Goal: Information Seeking & Learning: Understand process/instructions

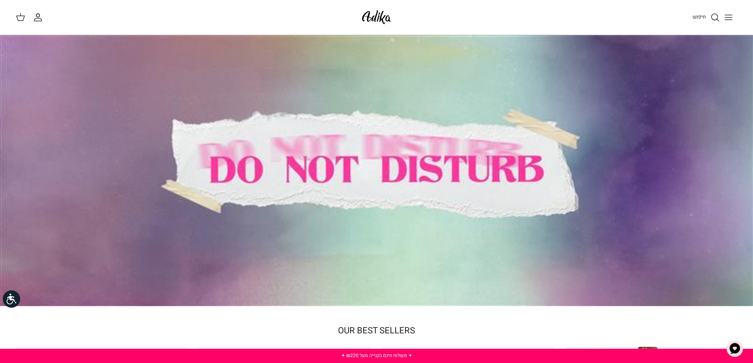
click at [477, 159] on div at bounding box center [376, 170] width 753 height 271
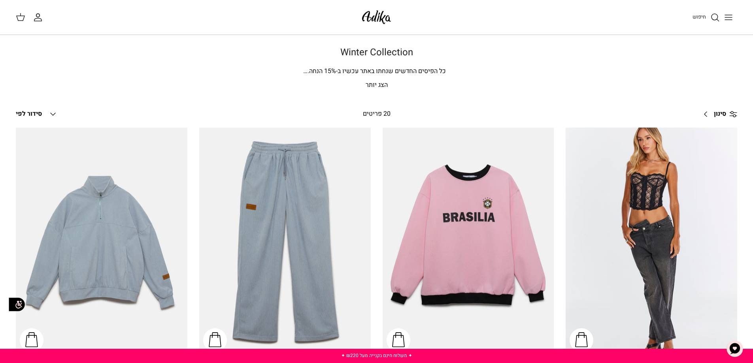
click at [726, 19] on icon "Toggle menu" at bounding box center [728, 17] width 9 height 9
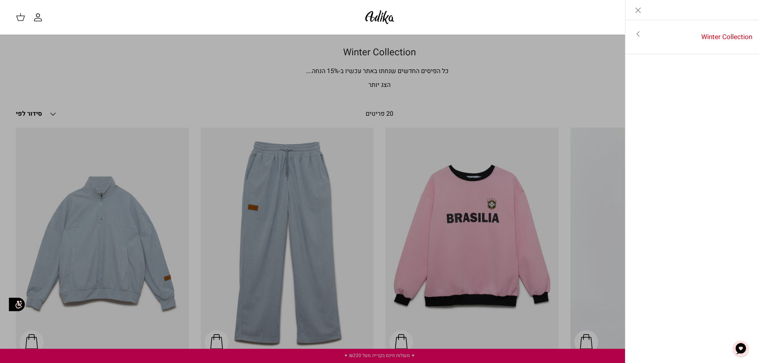
click at [645, 8] on link "Close" at bounding box center [638, 10] width 25 height 20
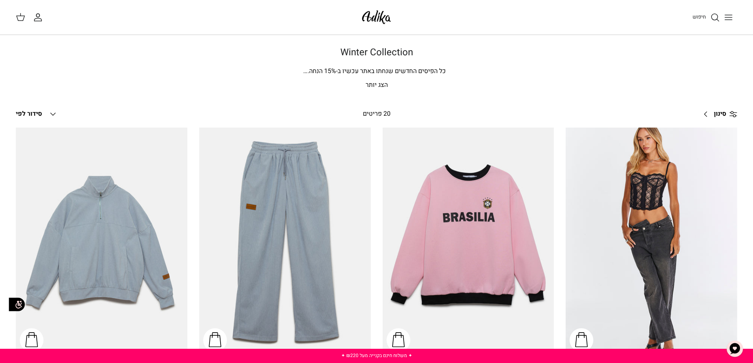
click at [372, 17] on img at bounding box center [377, 17] width 34 height 19
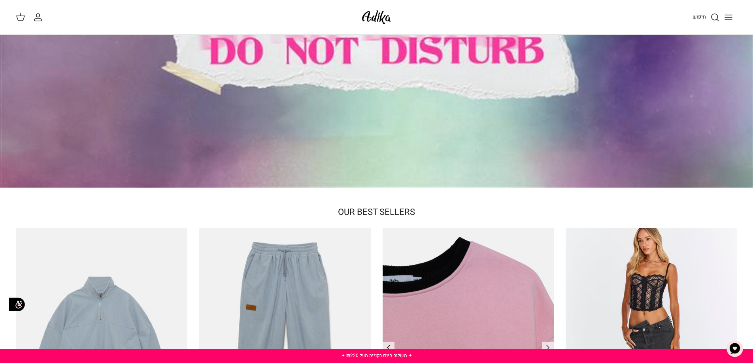
scroll to position [277, 0]
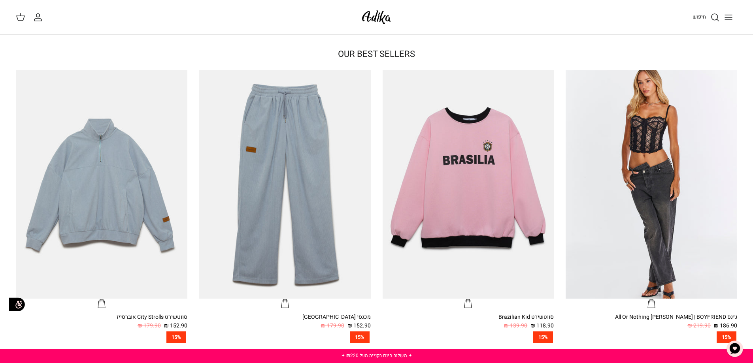
click at [726, 17] on icon "Toggle menu" at bounding box center [728, 17] width 9 height 9
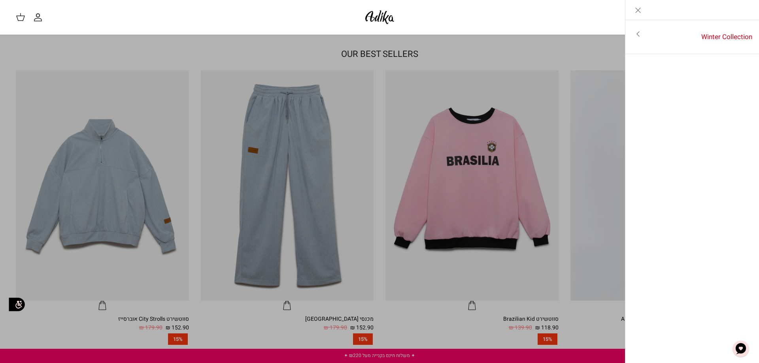
click at [494, 23] on div "חיפוש" at bounding box center [574, 17] width 339 height 17
click at [638, 11] on icon "Close" at bounding box center [638, 10] width 9 height 9
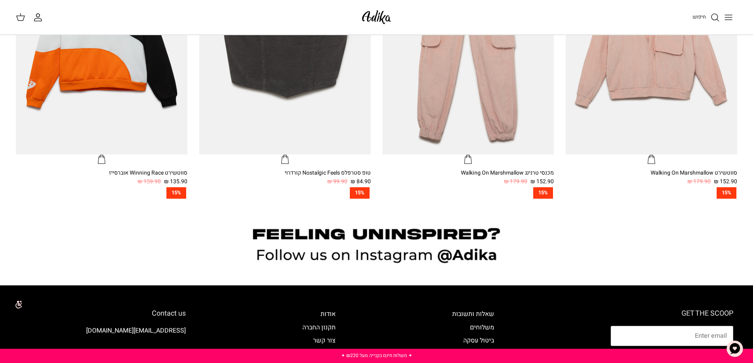
scroll to position [791, 0]
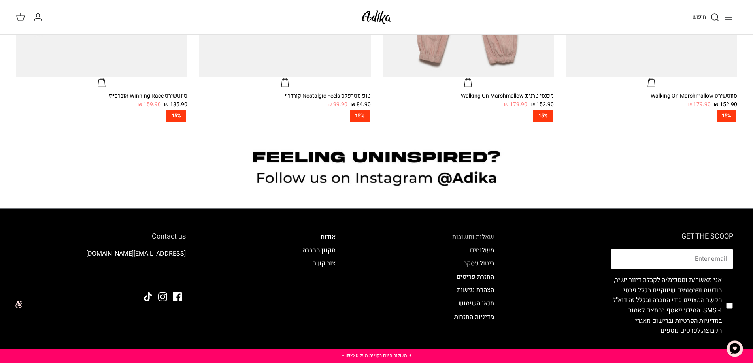
click at [462, 239] on link "שאלות ותשובות" at bounding box center [473, 237] width 42 height 9
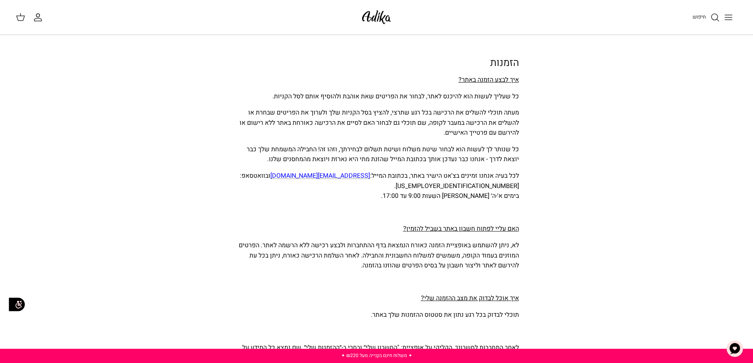
scroll to position [277, 0]
